Goal: Task Accomplishment & Management: Manage account settings

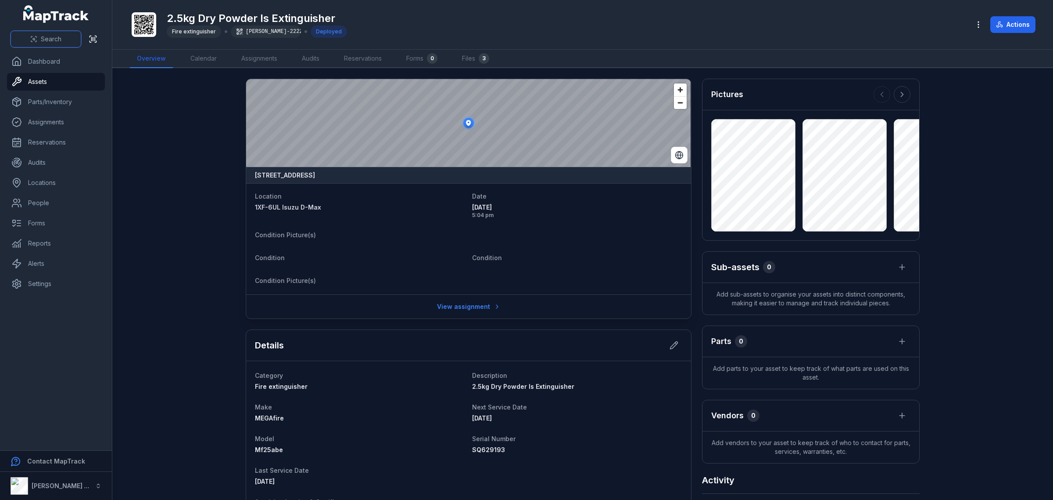
click at [36, 39] on icon at bounding box center [33, 39] width 7 height 7
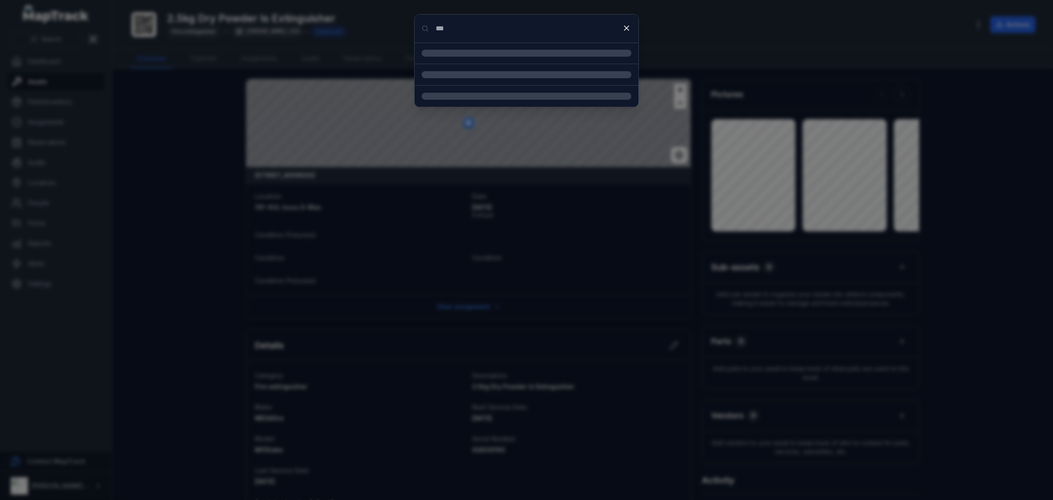
type input "***"
click at [488, 93] on div "2.5kg Dry Powder Extinguisher Asset" at bounding box center [537, 92] width 189 height 19
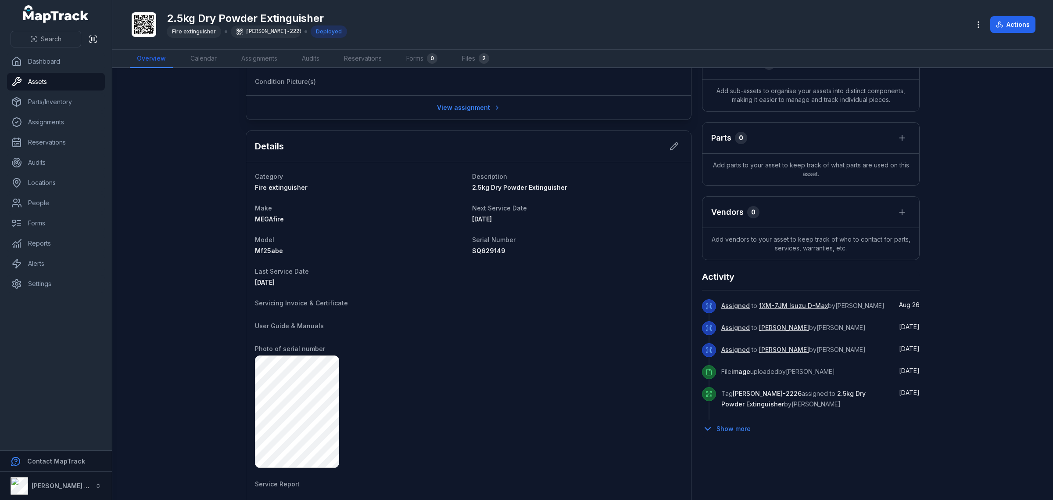
scroll to position [98, 0]
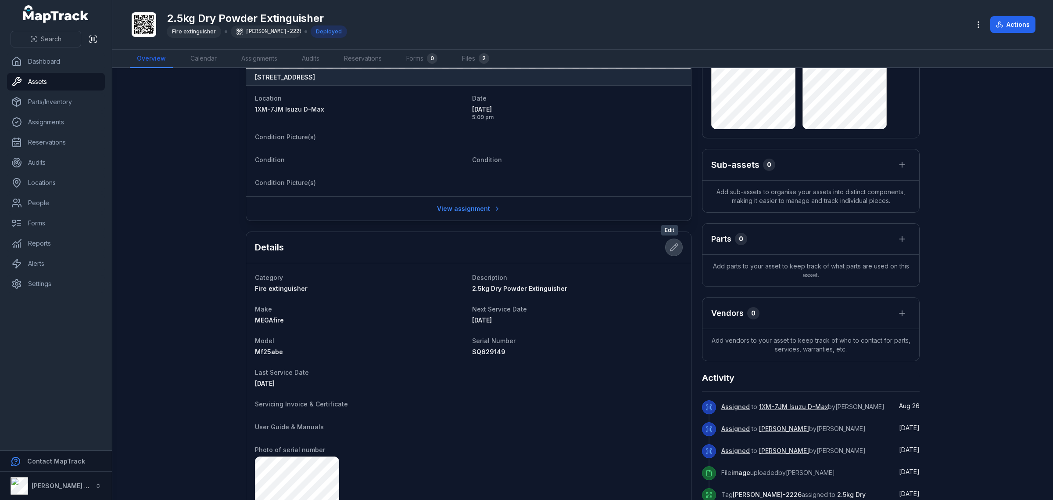
click at [672, 252] on button at bounding box center [674, 247] width 17 height 17
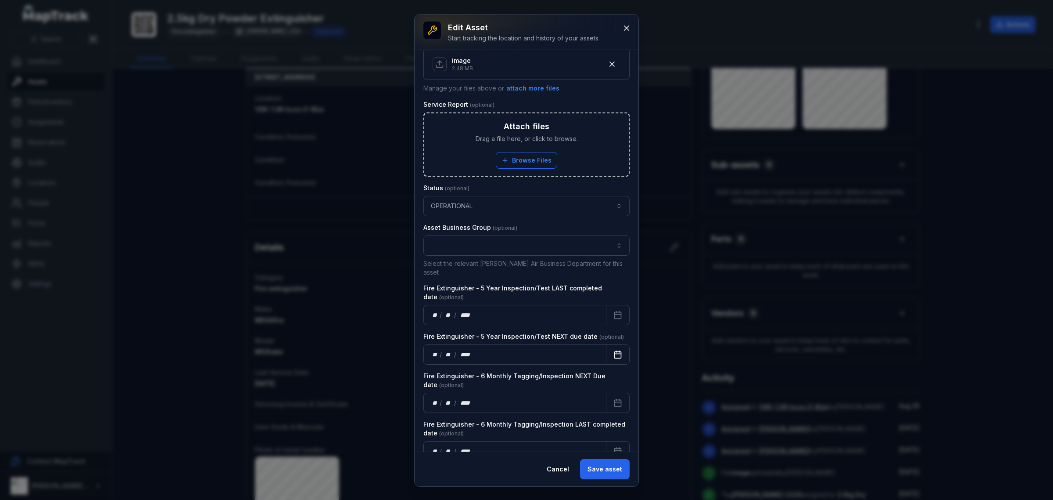
scroll to position [491, 0]
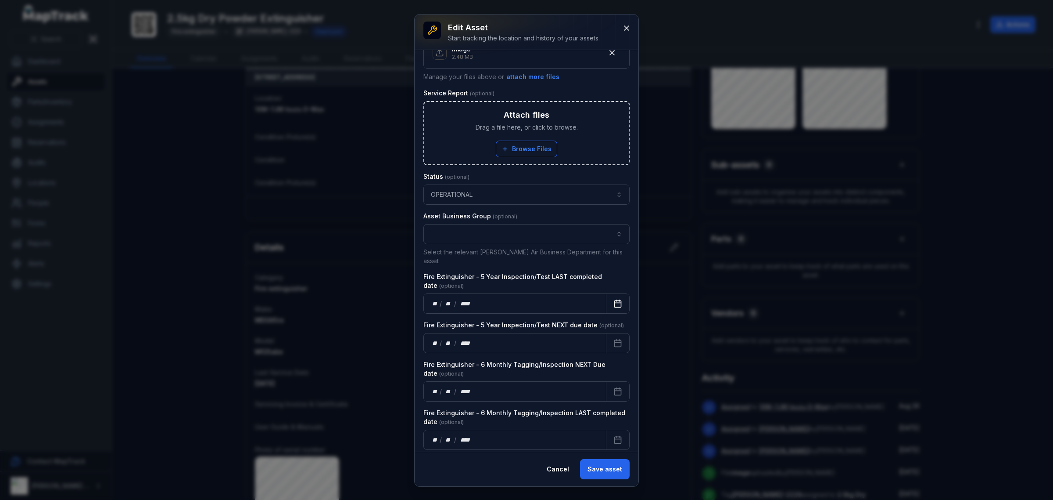
click at [614, 299] on icon "Calendar" at bounding box center [618, 303] width 9 height 9
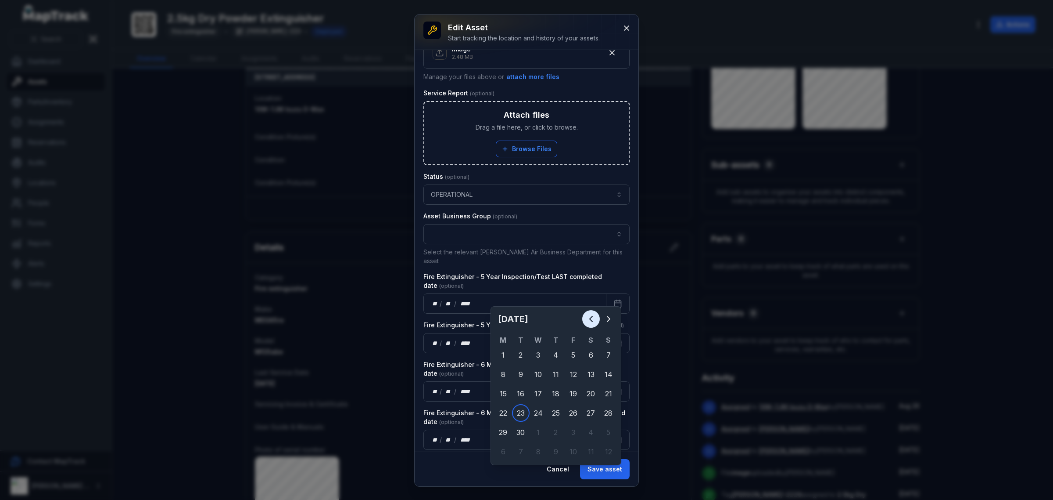
click at [591, 319] on icon "Previous" at bounding box center [591, 318] width 3 height 5
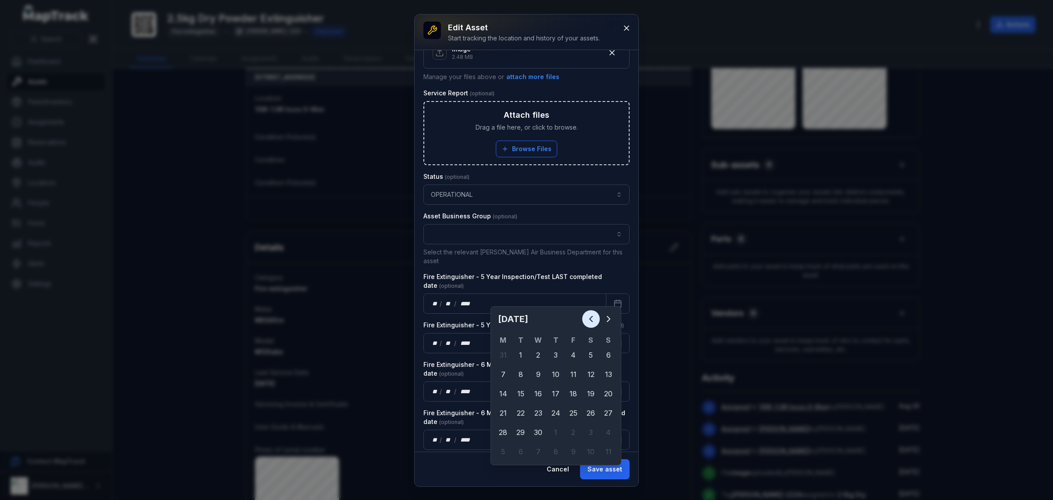
click at [590, 320] on icon "Previous" at bounding box center [591, 318] width 3 height 5
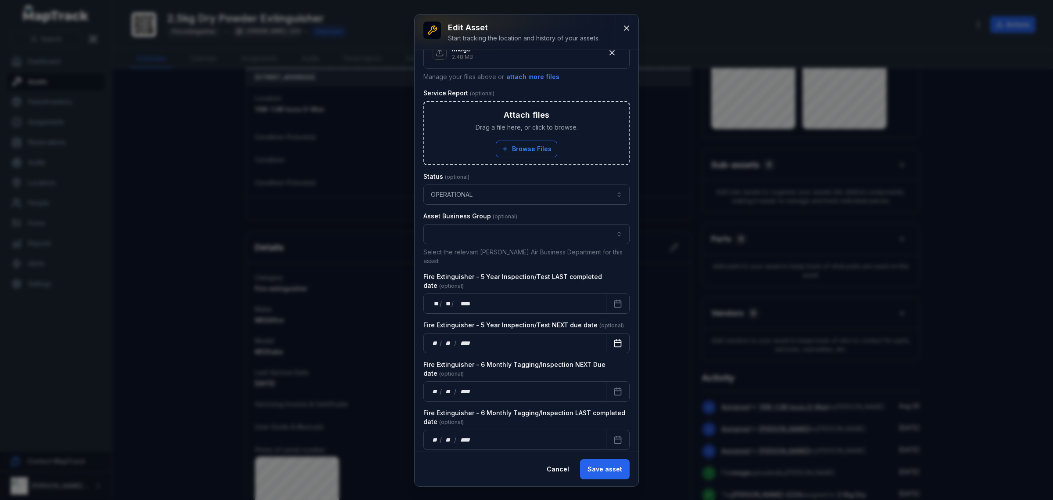
click at [614, 338] on icon "Calendar" at bounding box center [618, 342] width 9 height 9
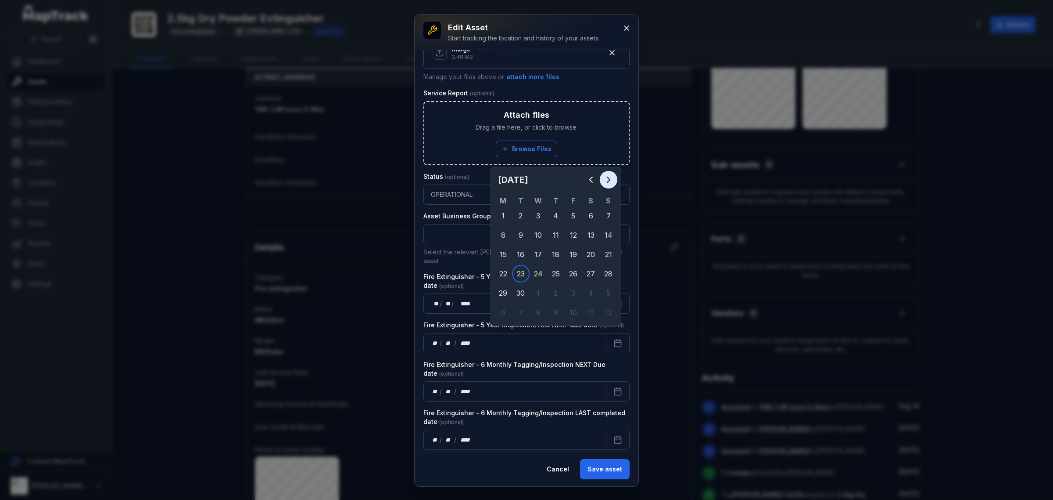
click at [611, 178] on icon "Next" at bounding box center [609, 179] width 11 height 11
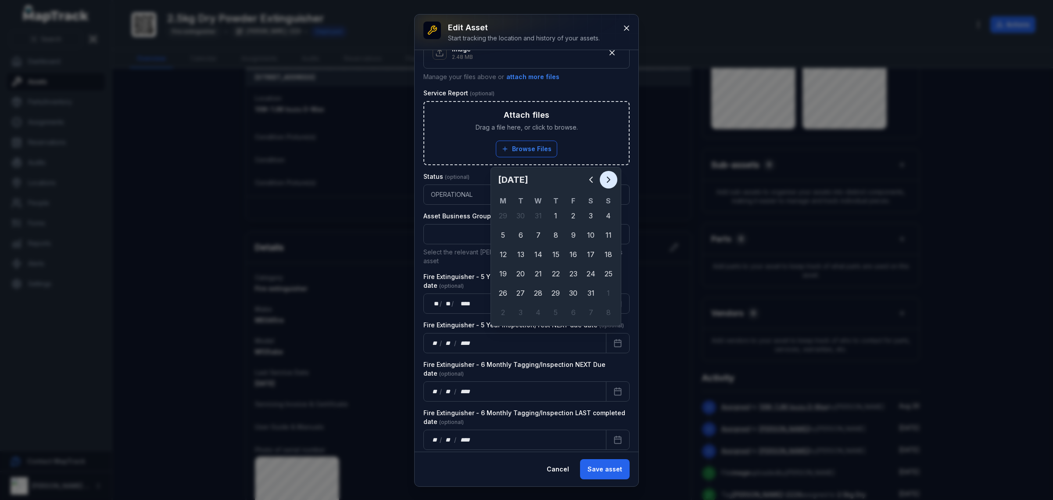
click at [611, 178] on icon "Next" at bounding box center [609, 179] width 11 height 11
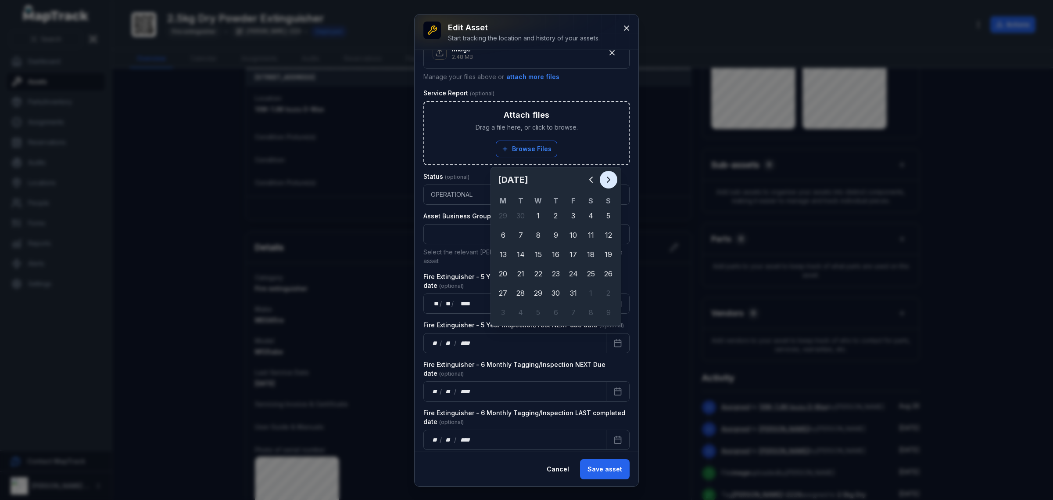
click at [611, 178] on icon "Next" at bounding box center [609, 179] width 11 height 11
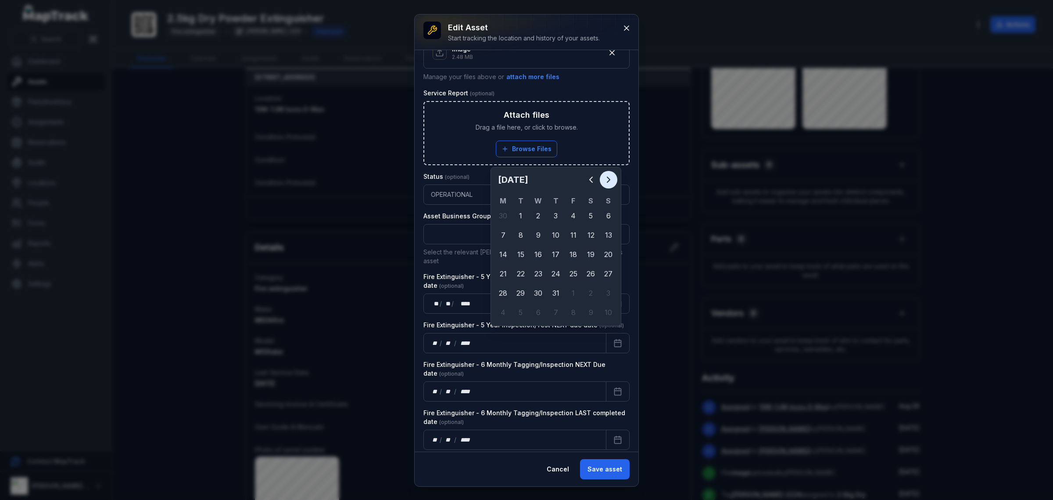
click at [611, 178] on icon "Next" at bounding box center [609, 179] width 11 height 11
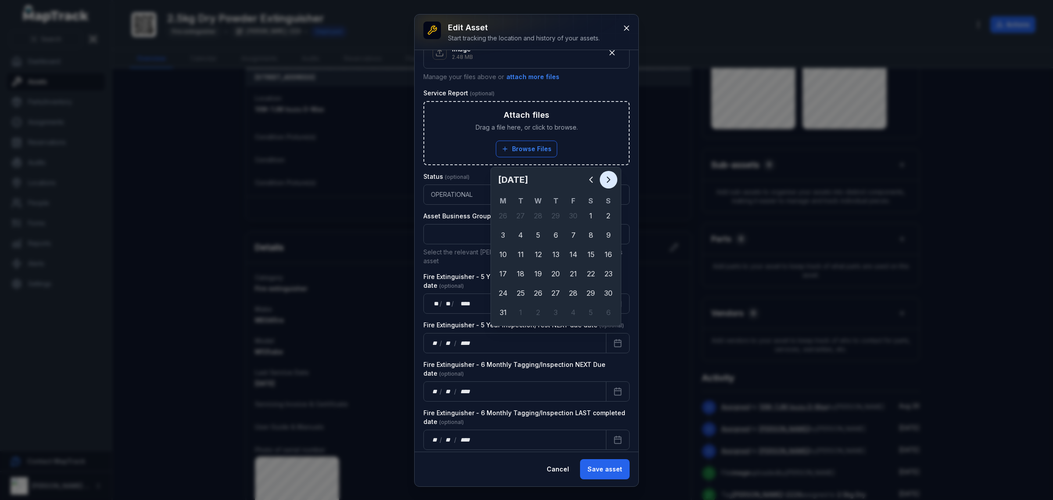
click at [611, 178] on icon "Next" at bounding box center [609, 179] width 11 height 11
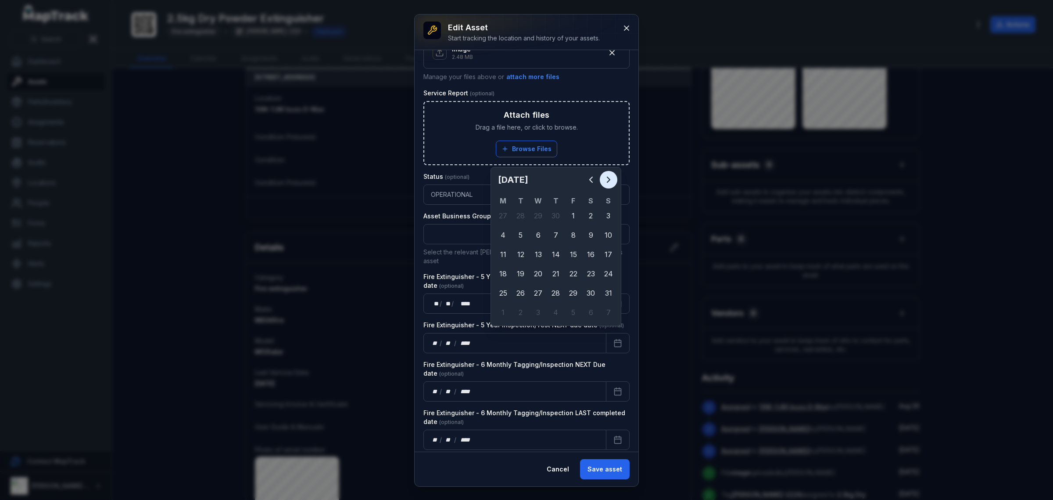
click at [611, 178] on icon "Next" at bounding box center [609, 179] width 11 height 11
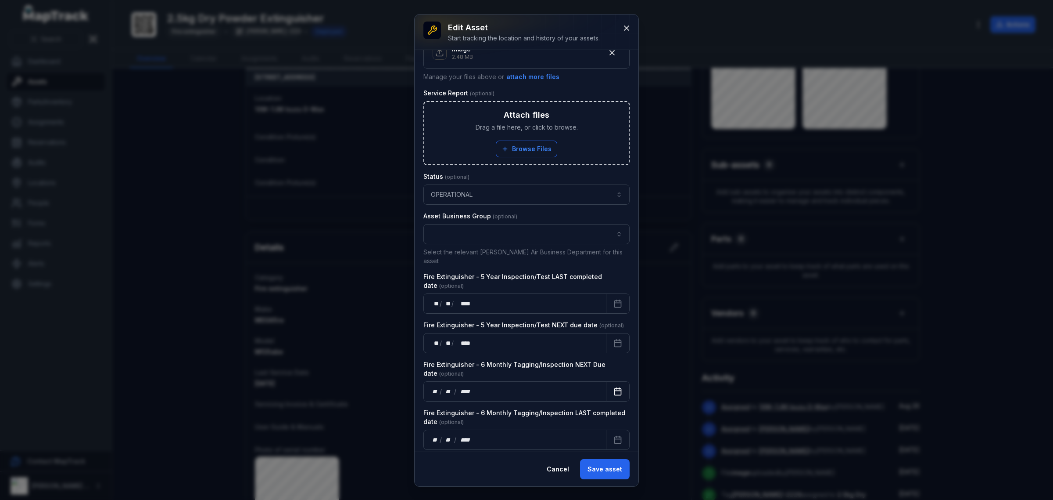
click at [615, 388] on rect "Calendar" at bounding box center [618, 391] width 7 height 7
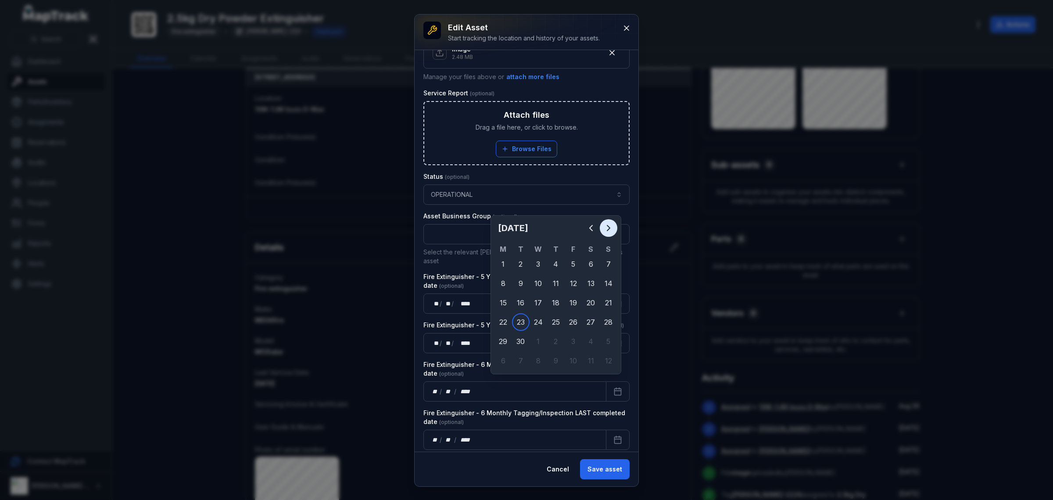
click at [605, 223] on icon "Next" at bounding box center [609, 228] width 11 height 11
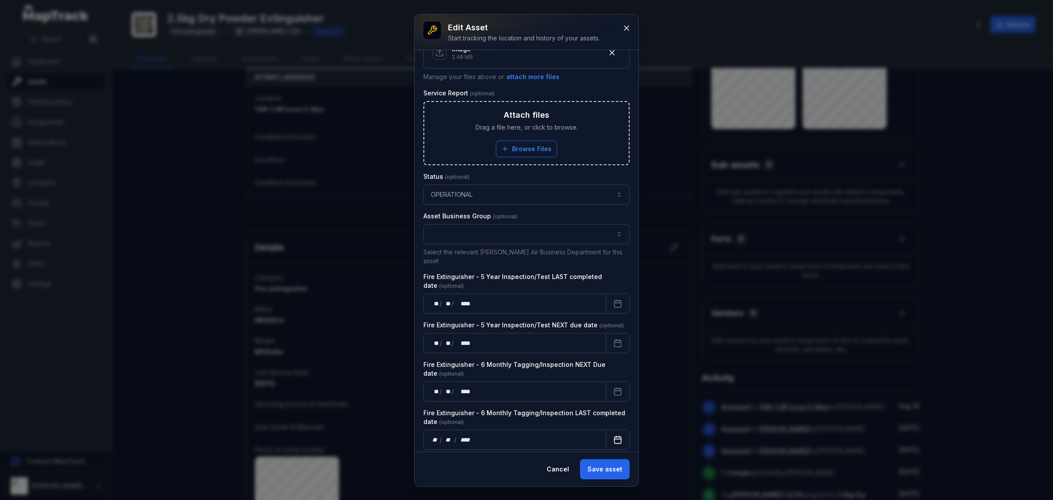
click at [606, 429] on button "Calendar" at bounding box center [618, 439] width 24 height 20
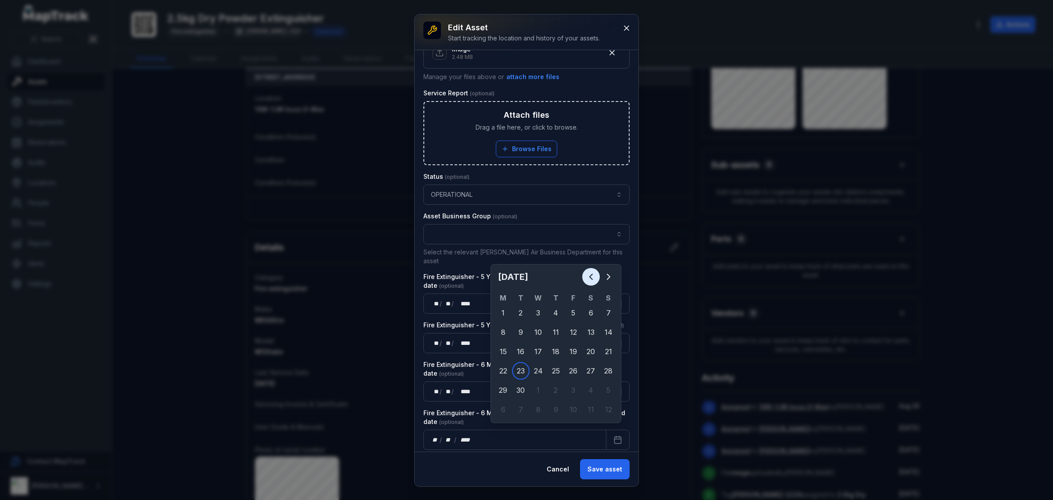
click at [589, 273] on icon "Previous" at bounding box center [591, 276] width 11 height 11
click at [588, 277] on icon "Previous" at bounding box center [591, 276] width 11 height 11
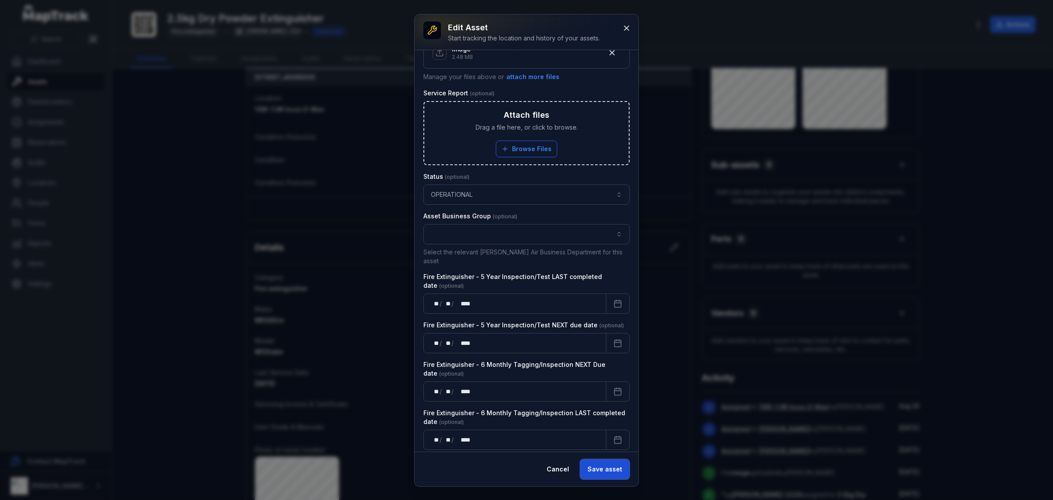
click at [599, 467] on button "Save asset" at bounding box center [605, 469] width 50 height 20
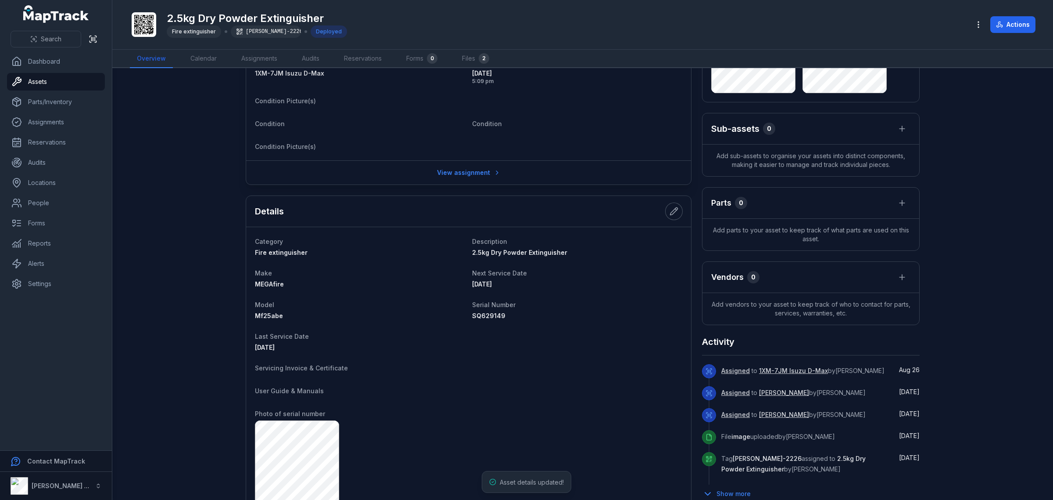
scroll to position [153, 0]
